Goal: Transaction & Acquisition: Purchase product/service

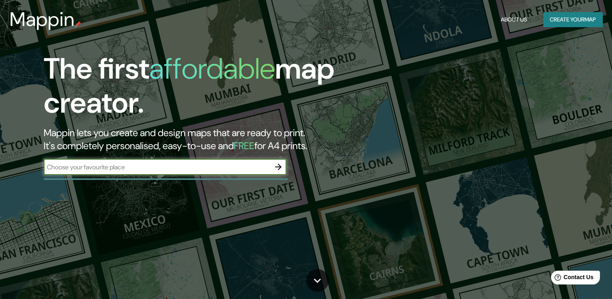
click at [155, 173] on div "​" at bounding box center [165, 167] width 243 height 16
type input "t"
type input "[GEOGRAPHIC_DATA]"
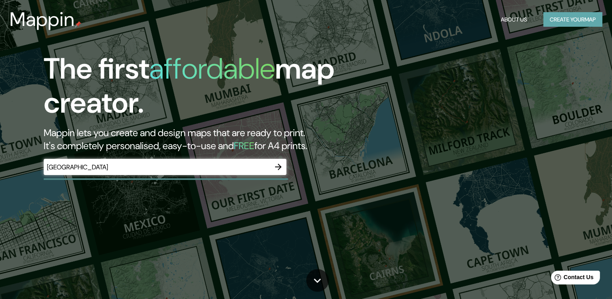
click at [556, 18] on button "Create your map" at bounding box center [573, 19] width 59 height 15
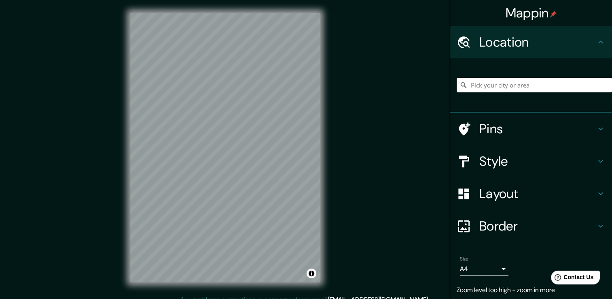
click at [497, 93] on div at bounding box center [534, 85] width 155 height 40
click at [497, 91] on input "Pick your city or area" at bounding box center [534, 85] width 155 height 15
drag, startPoint x: 491, startPoint y: 88, endPoint x: 467, endPoint y: 82, distance: 24.7
click at [467, 82] on input "[GEOGRAPHIC_DATA]" at bounding box center [534, 85] width 155 height 15
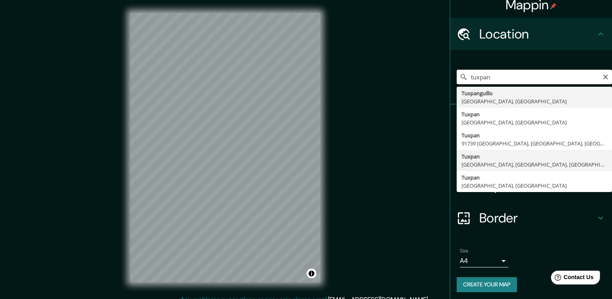
scroll to position [10, 0]
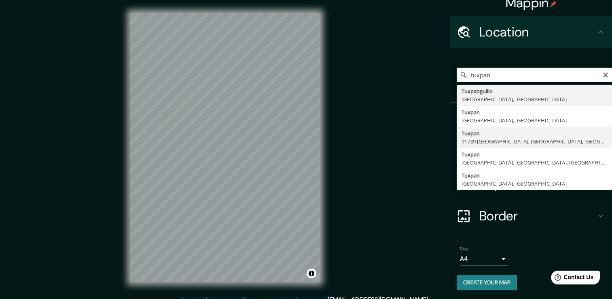
type input "Tuxpan, 91739 [GEOGRAPHIC_DATA], [GEOGRAPHIC_DATA], [GEOGRAPHIC_DATA]"
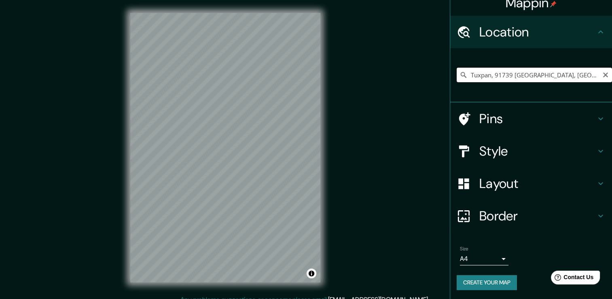
click at [531, 78] on input "Tuxpan, 91739 [GEOGRAPHIC_DATA], [GEOGRAPHIC_DATA], [GEOGRAPHIC_DATA]" at bounding box center [534, 75] width 155 height 15
click at [603, 77] on icon "Clear" at bounding box center [606, 75] width 6 height 6
click at [539, 84] on div at bounding box center [534, 75] width 155 height 40
click at [532, 75] on input "Pick your city or area" at bounding box center [534, 75] width 155 height 15
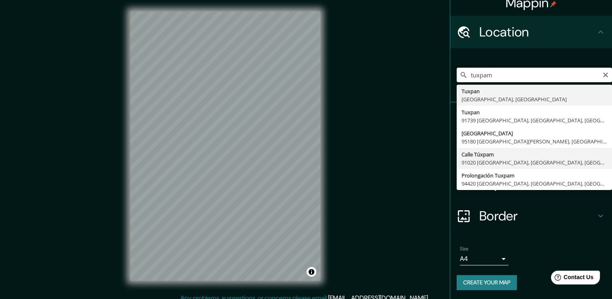
scroll to position [0, 0]
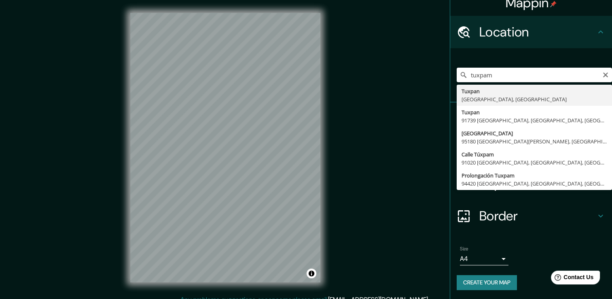
type input "Tuxpan, [GEOGRAPHIC_DATA], [GEOGRAPHIC_DATA]"
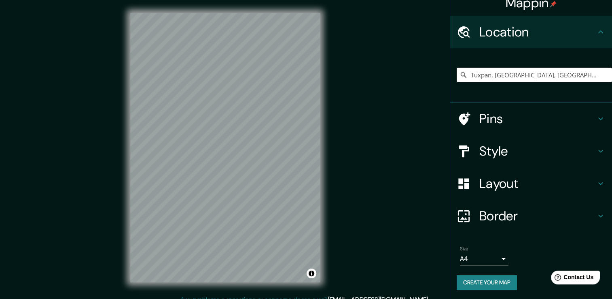
click at [596, 148] on icon at bounding box center [601, 151] width 10 height 10
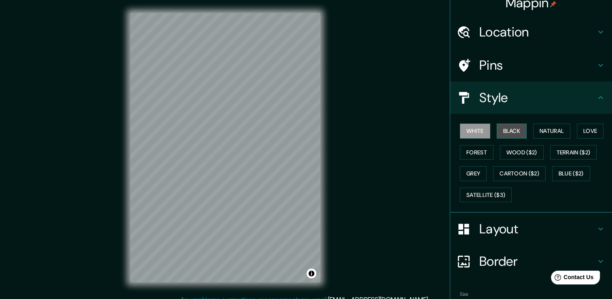
click at [506, 131] on button "Black" at bounding box center [512, 130] width 30 height 15
